Goal: Information Seeking & Learning: Learn about a topic

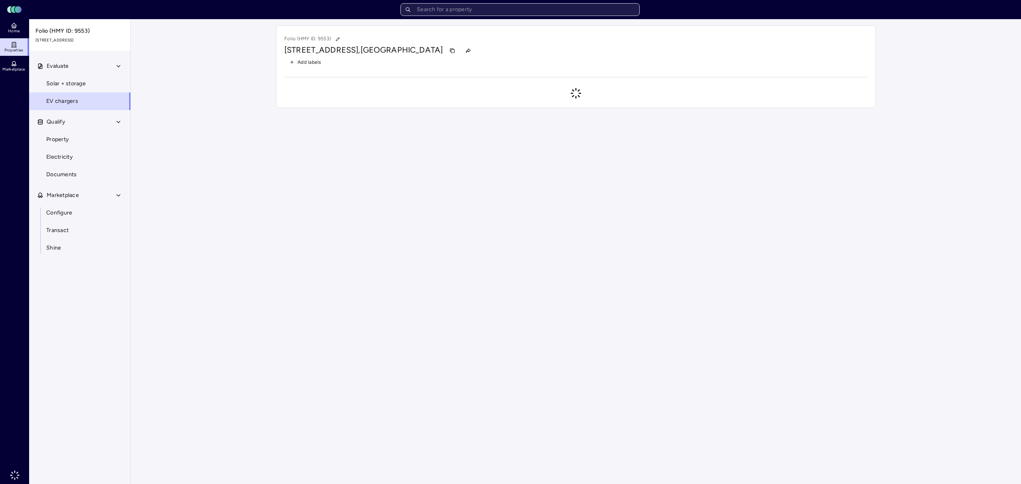
click at [570, 12] on input "text" at bounding box center [519, 9] width 239 height 13
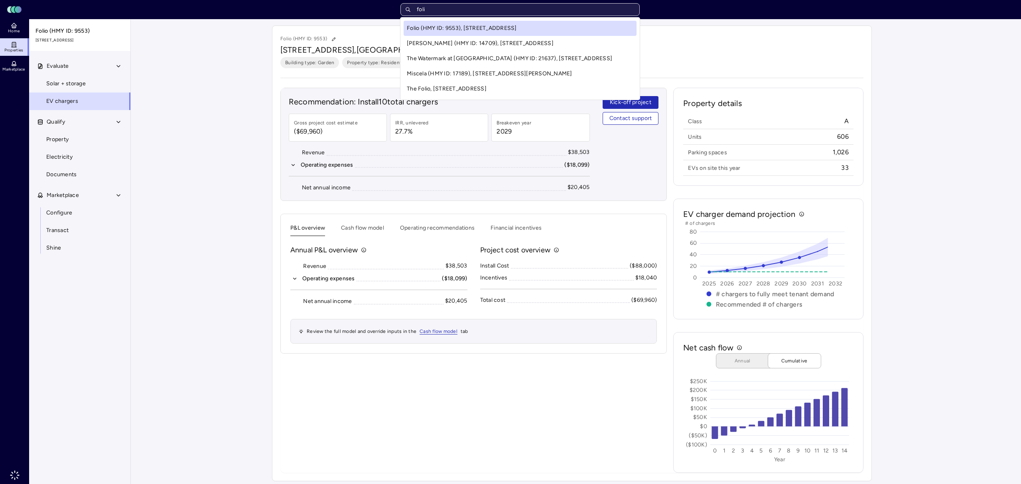
type input "folio"
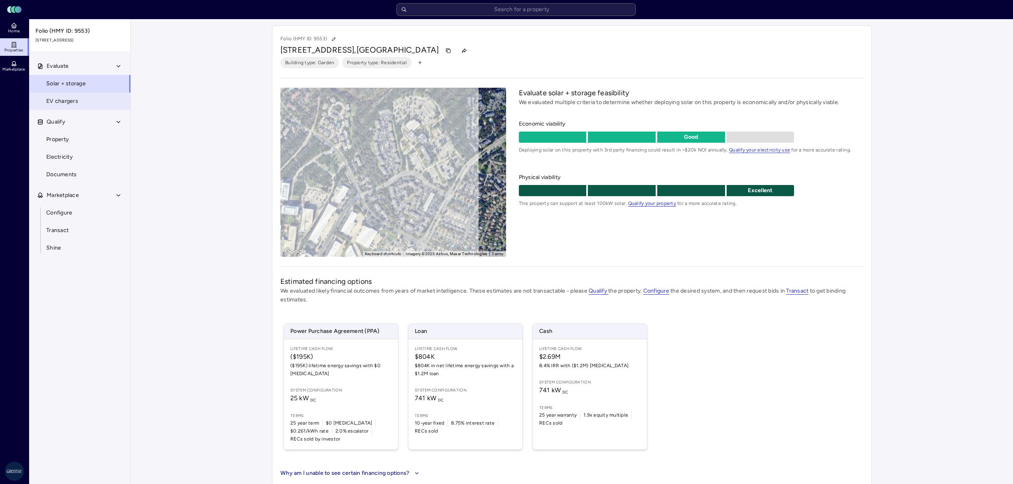
click at [65, 97] on span "EV chargers" at bounding box center [62, 101] width 32 height 9
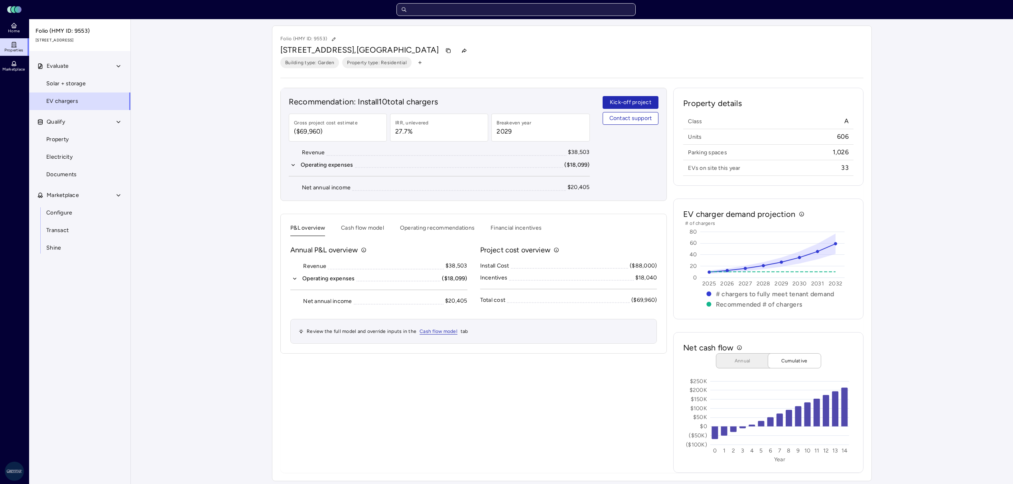
click at [516, 14] on input "text" at bounding box center [515, 9] width 239 height 13
click at [358, 232] on button "Cash flow model" at bounding box center [362, 230] width 43 height 12
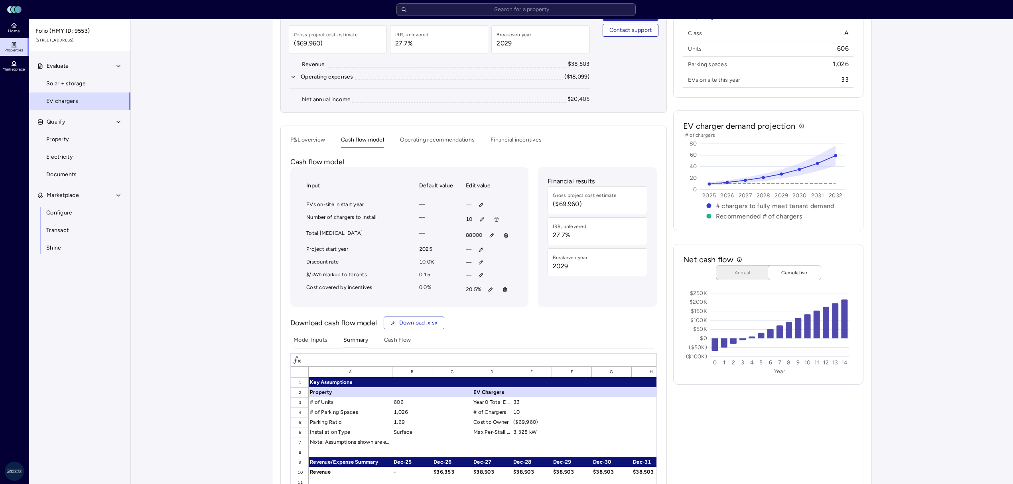
scroll to position [106, 0]
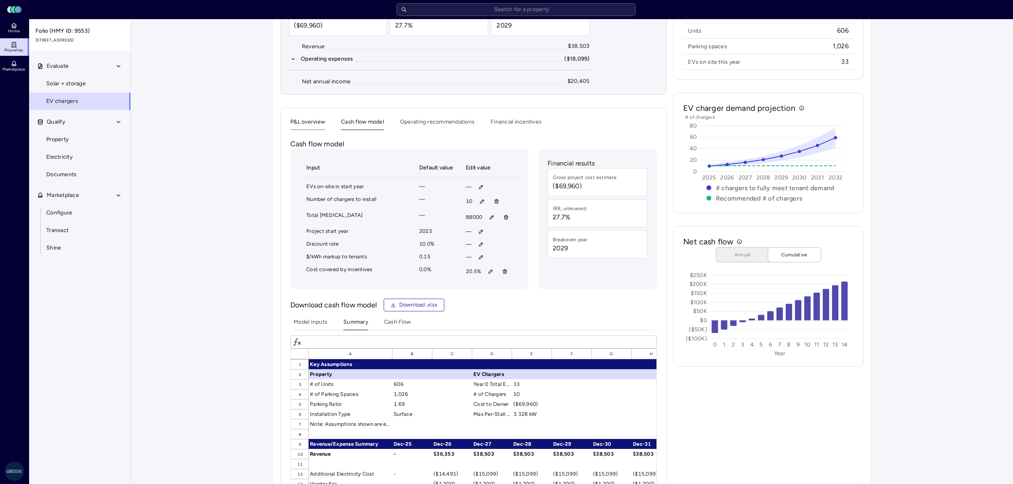
click at [294, 130] on div "Recommendation: Install 10 total chargers Gross project cost estimate ($69,960)…" at bounding box center [473, 303] width 386 height 643
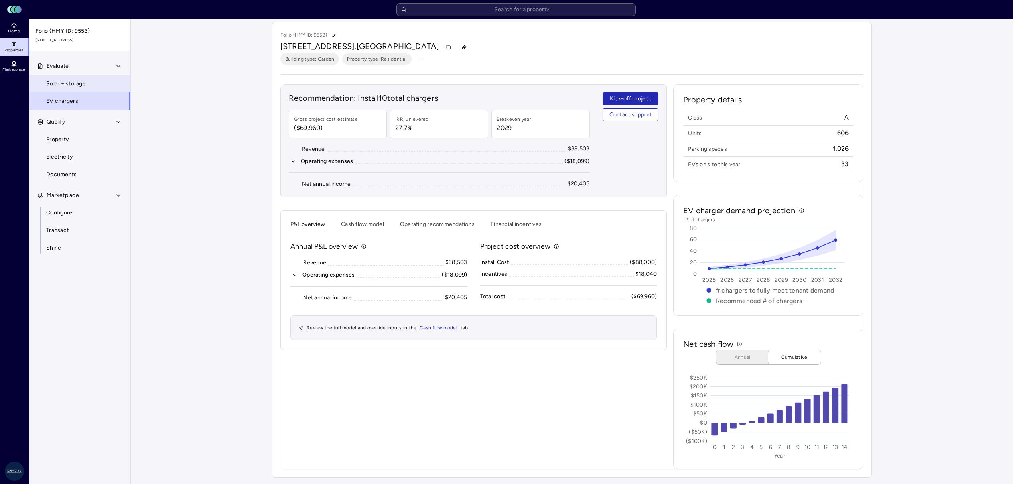
click at [93, 87] on link "Solar + storage" at bounding box center [80, 84] width 102 height 18
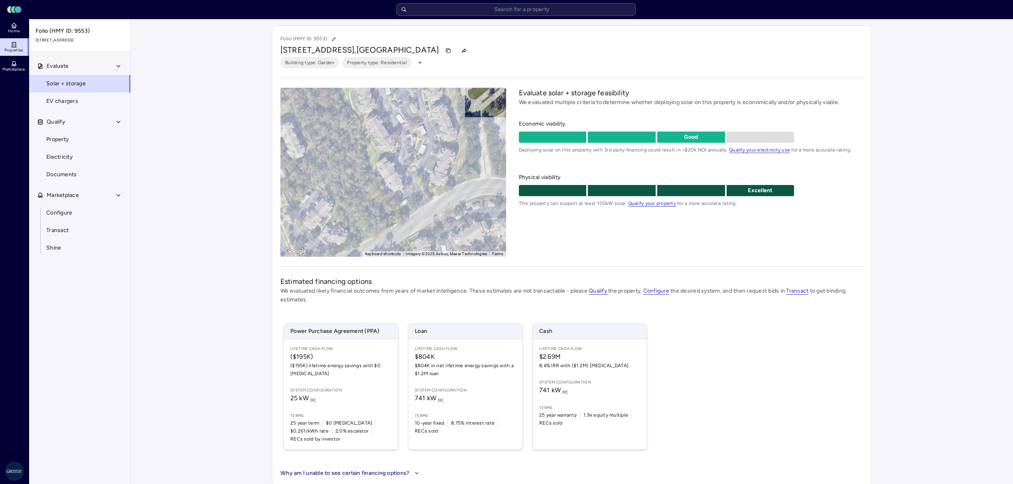
drag, startPoint x: 405, startPoint y: 207, endPoint x: 402, endPoint y: 221, distance: 13.8
click at [402, 221] on div "To activate drag with keyboard, press Alt + Enter. Once in keyboard drag state,…" at bounding box center [393, 172] width 226 height 169
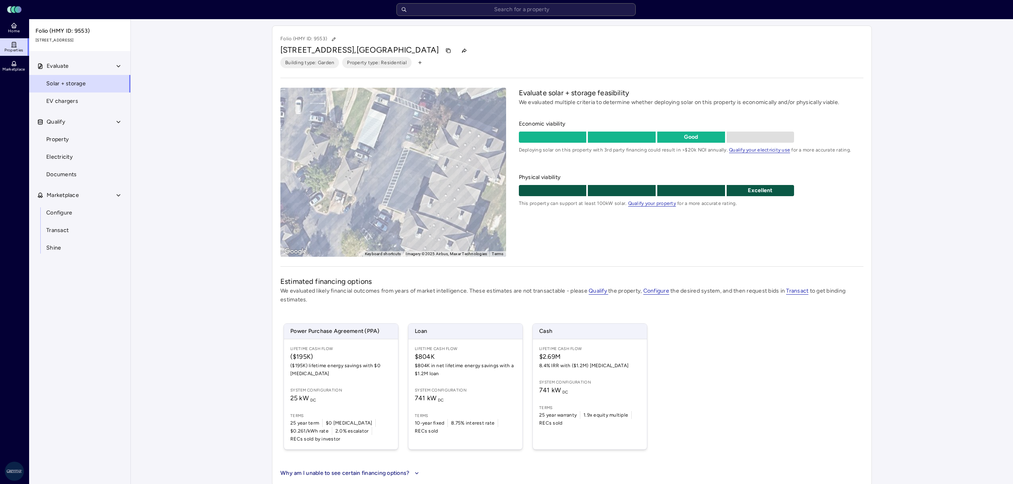
drag, startPoint x: 439, startPoint y: 163, endPoint x: 439, endPoint y: 181, distance: 17.9
click at [439, 181] on div "To activate drag with keyboard, press Alt + Enter. Once in keyboard drag state,…" at bounding box center [393, 172] width 226 height 169
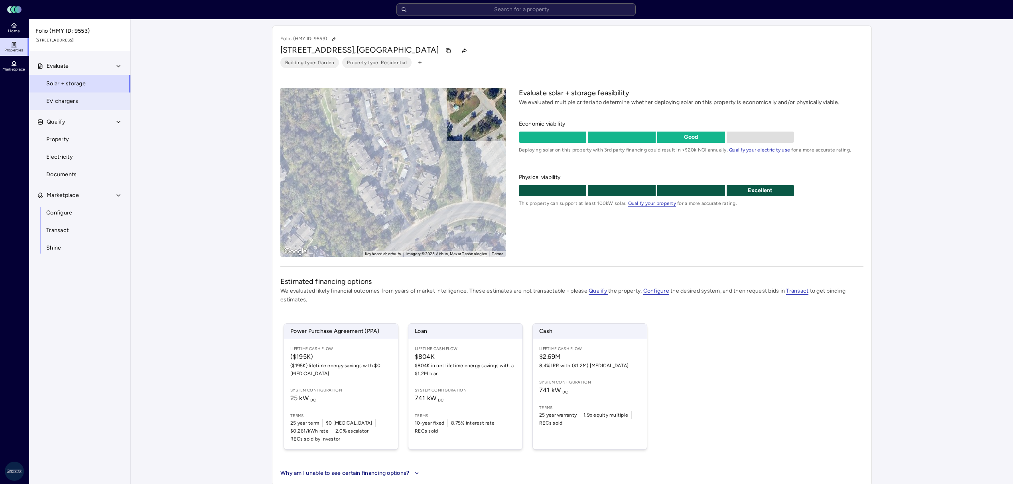
click at [74, 97] on span "EV chargers" at bounding box center [62, 101] width 32 height 9
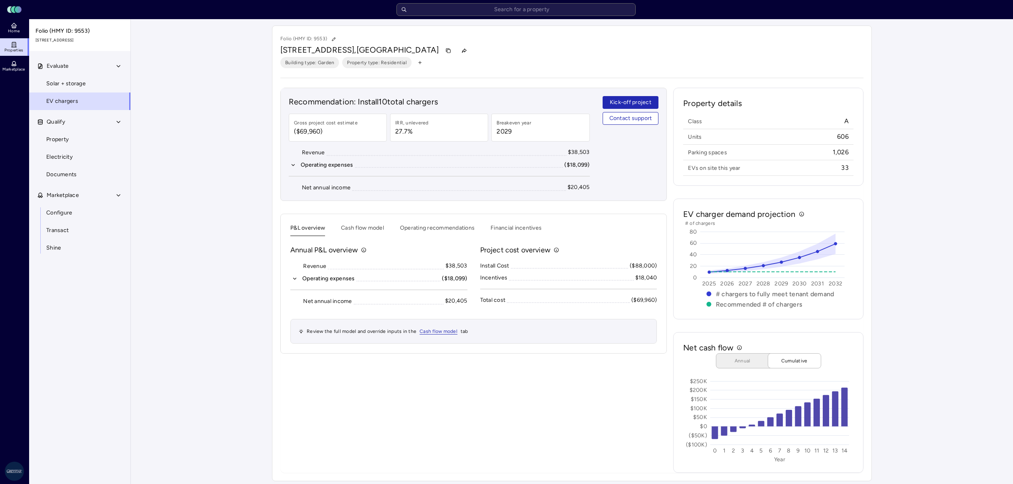
click at [296, 278] on icon "button" at bounding box center [295, 279] width 6 height 6
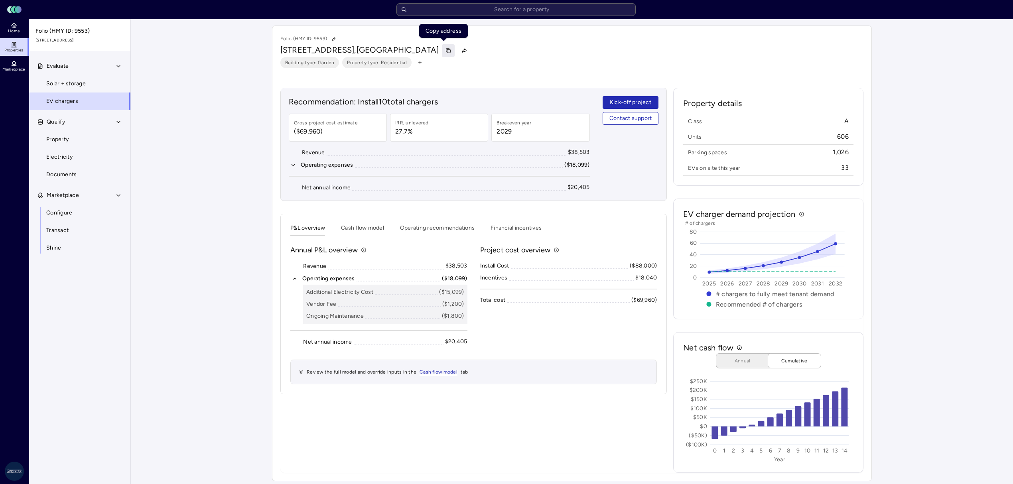
click at [446, 49] on icon "button" at bounding box center [447, 50] width 3 height 3
drag, startPoint x: 853, startPoint y: 168, endPoint x: 838, endPoint y: 169, distance: 14.8
click at [838, 169] on div "EVs on site this year 33" at bounding box center [768, 168] width 170 height 12
click at [845, 175] on div "Class A Units 606 Parking spaces 1,026 EVs on site this year 33" at bounding box center [768, 145] width 170 height 61
click at [357, 232] on button "Cash flow model" at bounding box center [362, 230] width 43 height 12
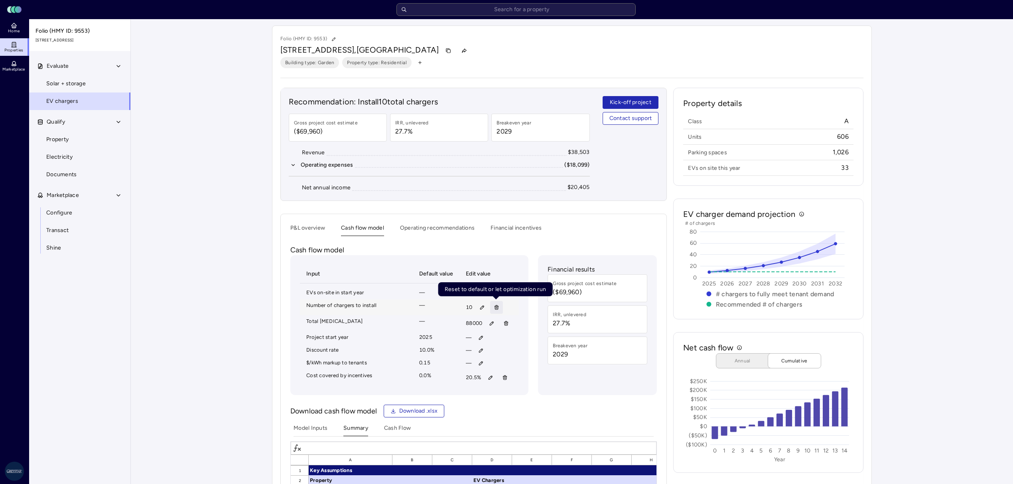
click at [499, 309] on icon "button" at bounding box center [497, 308] width 6 height 6
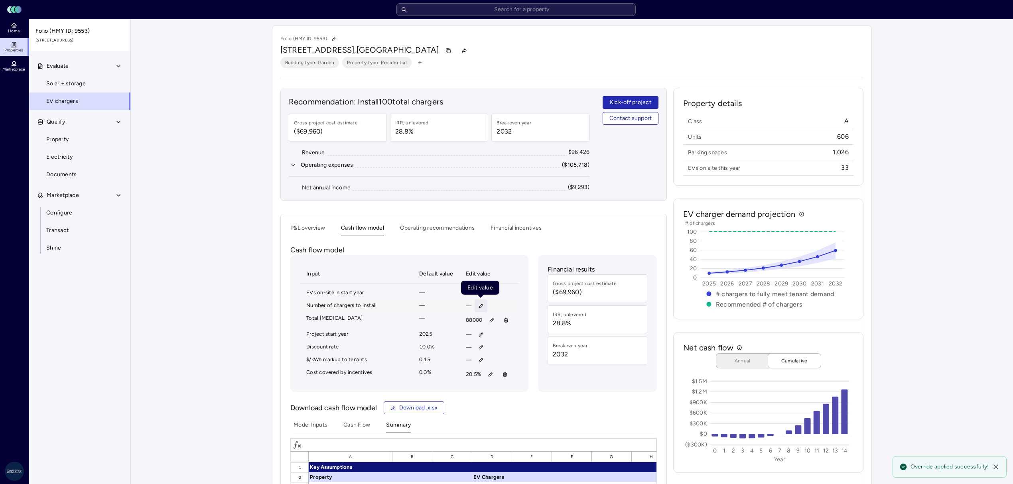
click at [480, 307] on icon "button" at bounding box center [481, 306] width 4 height 4
type input "10"
click at [525, 362] on button "Save" at bounding box center [518, 360] width 26 height 13
click at [305, 234] on button "P&L overview" at bounding box center [307, 230] width 35 height 12
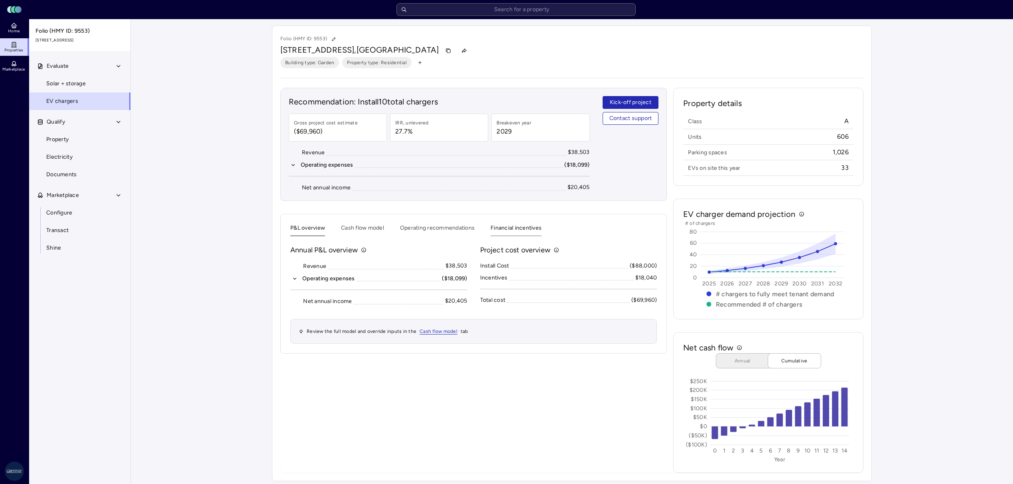
click at [515, 236] on button "Financial incentives" at bounding box center [516, 230] width 51 height 12
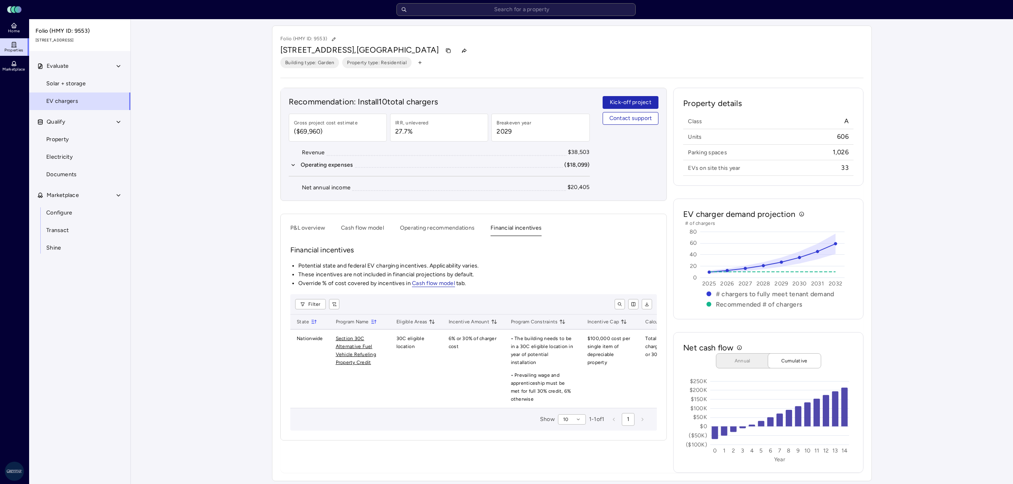
scroll to position [5, 0]
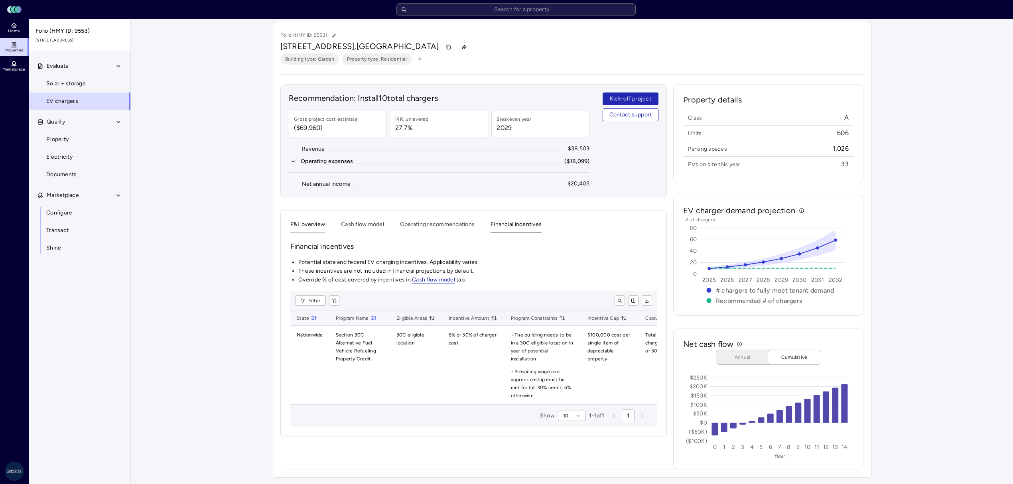
click at [321, 229] on button "P&L overview" at bounding box center [307, 226] width 35 height 12
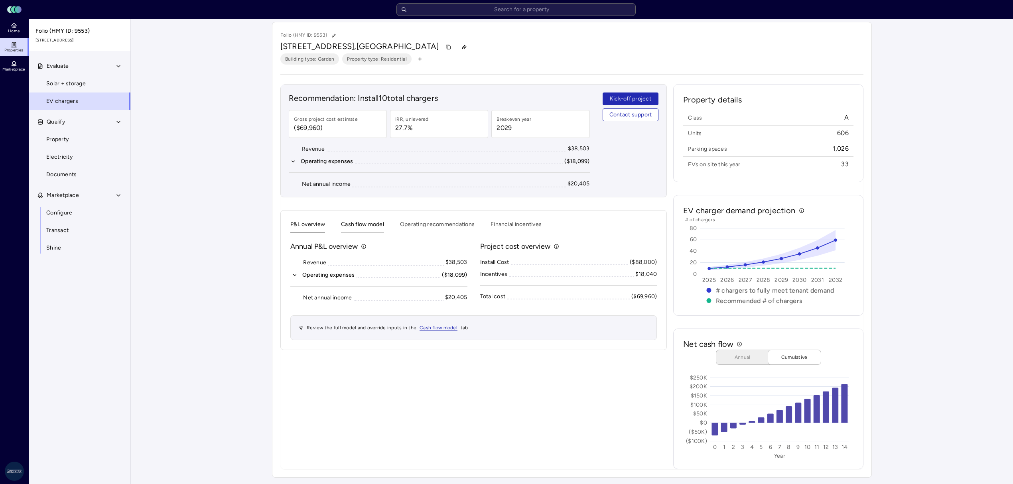
click at [365, 222] on button "Cash flow model" at bounding box center [362, 226] width 43 height 12
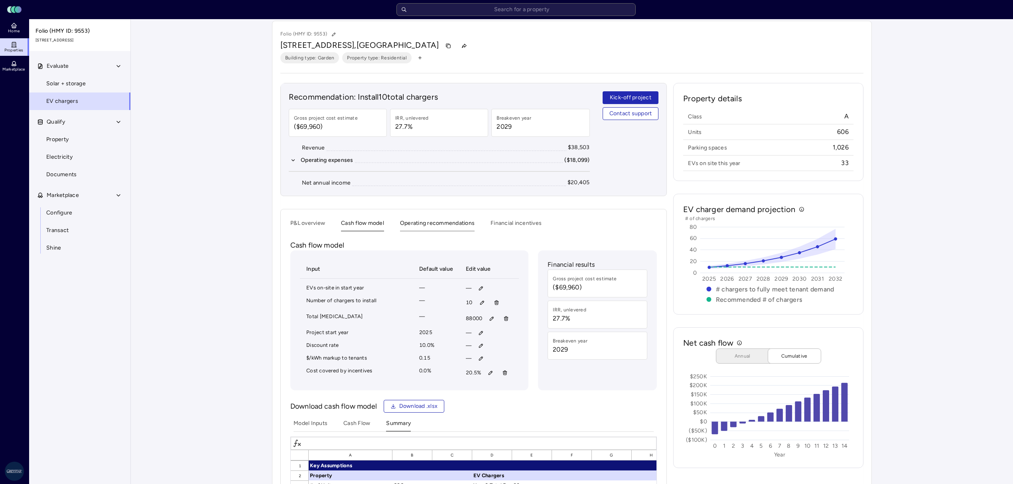
click at [416, 222] on button "Operating recommendations" at bounding box center [437, 225] width 75 height 12
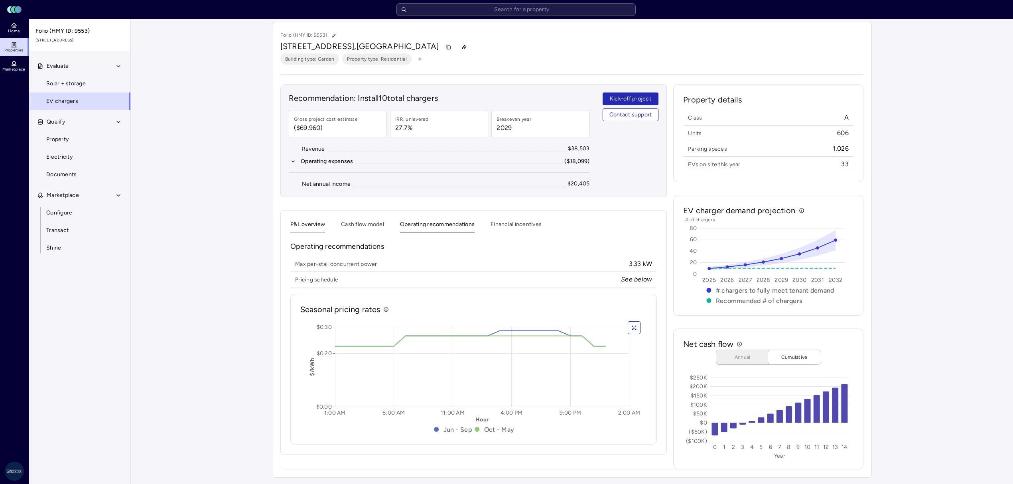
click at [319, 223] on button "P&L overview" at bounding box center [307, 226] width 35 height 12
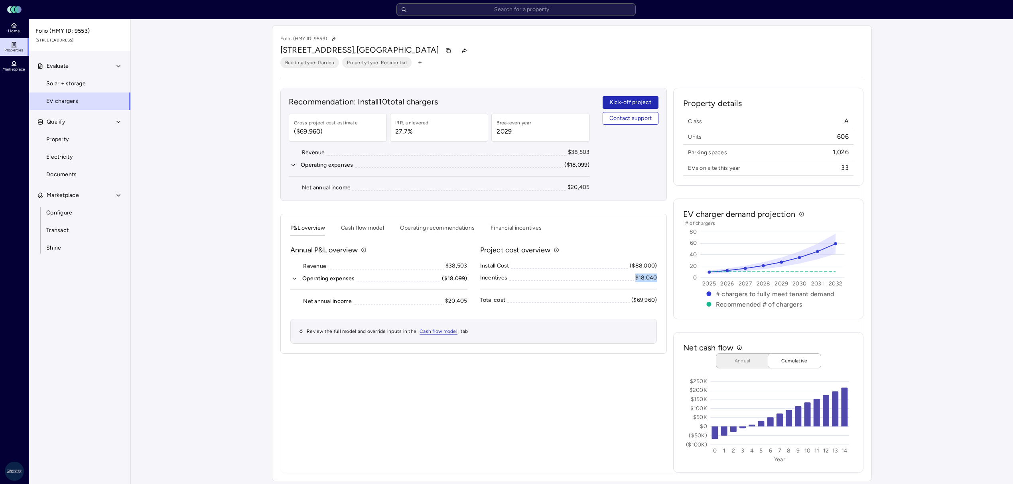
drag, startPoint x: 656, startPoint y: 278, endPoint x: 632, endPoint y: 280, distance: 24.4
click at [632, 280] on div "Incentives $18,040" at bounding box center [568, 278] width 177 height 9
click at [618, 414] on div "Recommendation: Install 10 total chargers Gross project cost estimate ($69,960)…" at bounding box center [473, 280] width 386 height 385
click at [61, 88] on link "Solar + storage" at bounding box center [80, 84] width 102 height 18
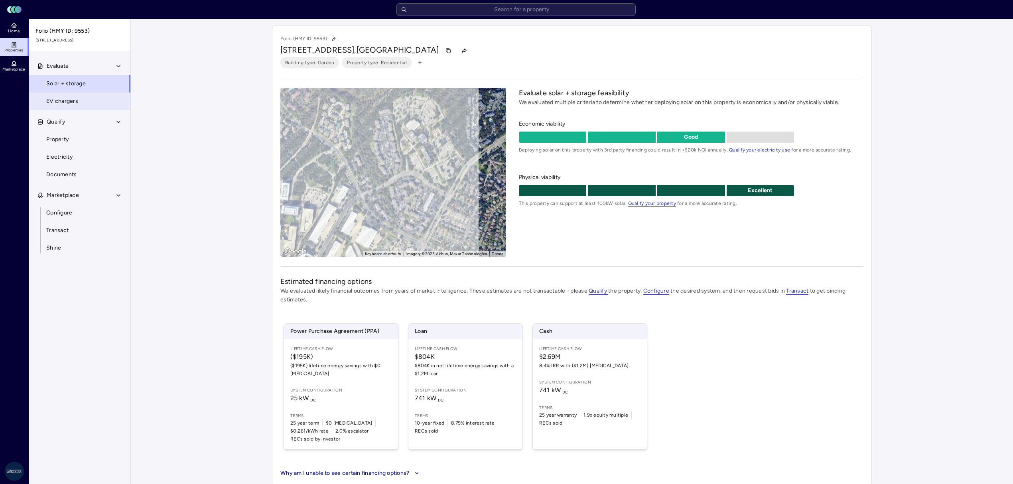
click at [75, 103] on span "EV chargers" at bounding box center [62, 101] width 32 height 9
